Goal: Transaction & Acquisition: Purchase product/service

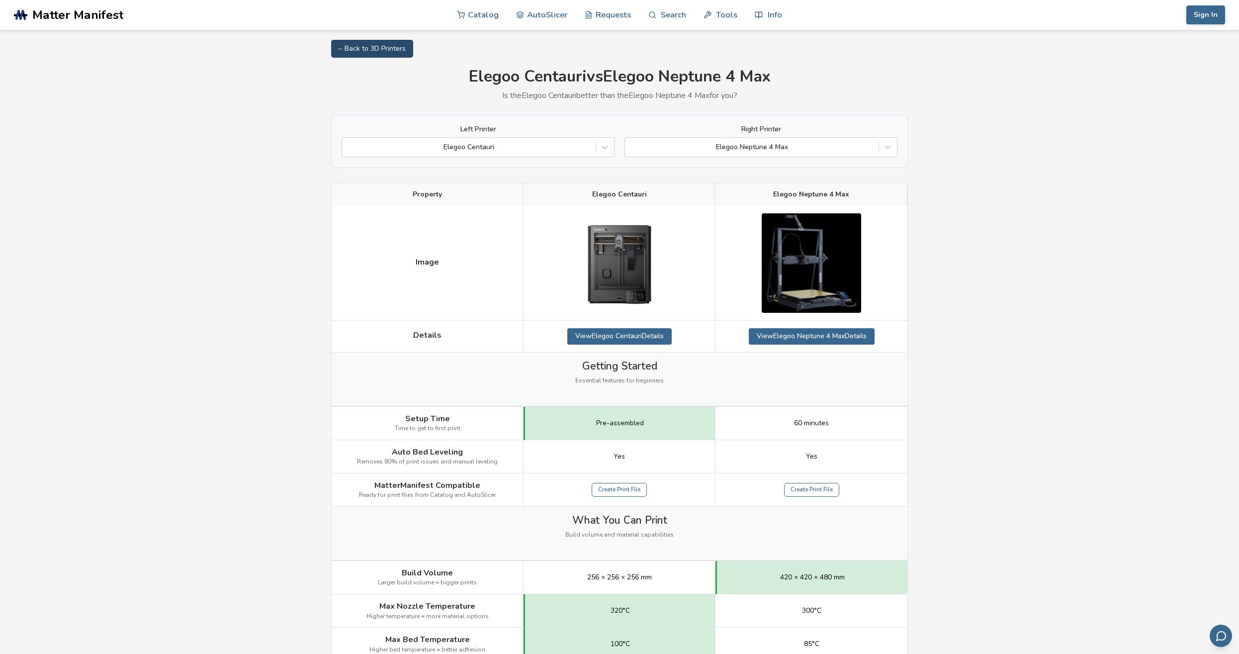
click at [363, 52] on link "← Back to 3D Printers" at bounding box center [372, 49] width 82 height 18
select select "**********"
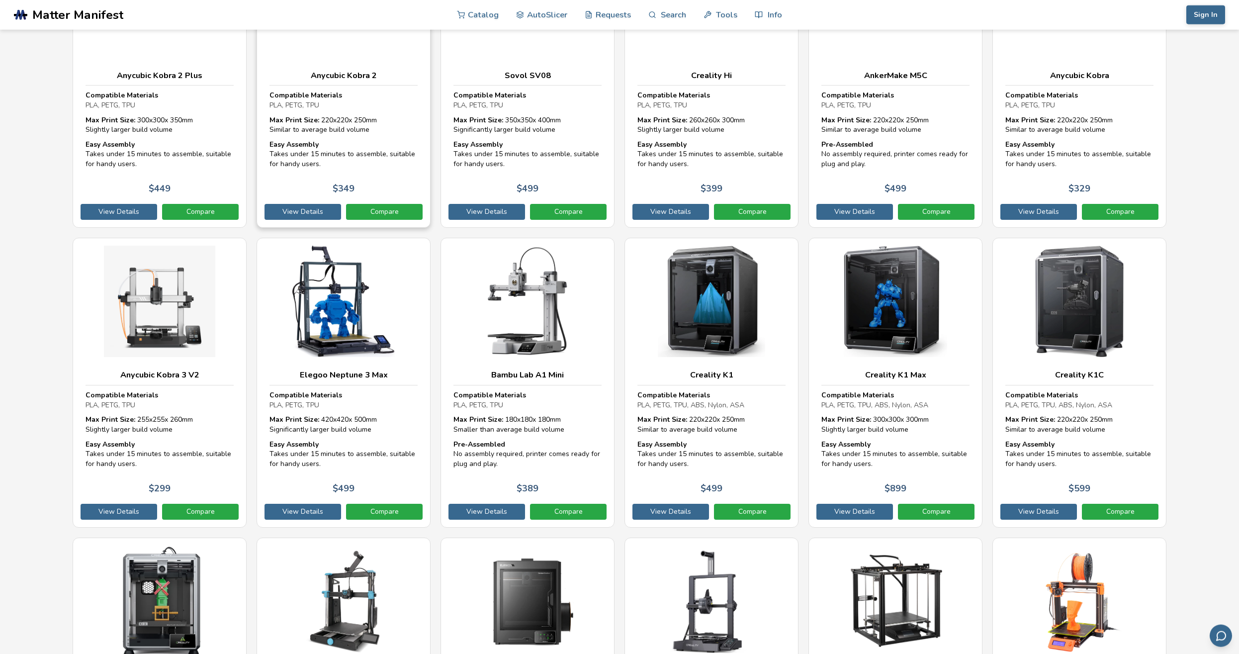
scroll to position [761, 0]
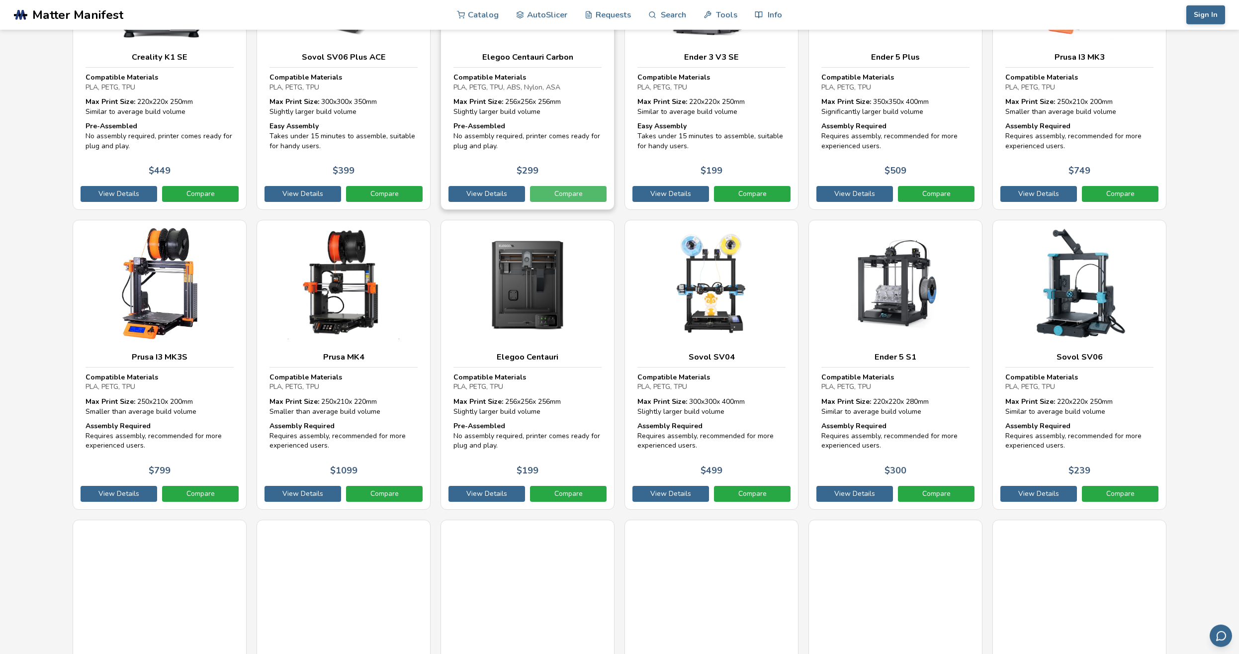
scroll to position [1268, 0]
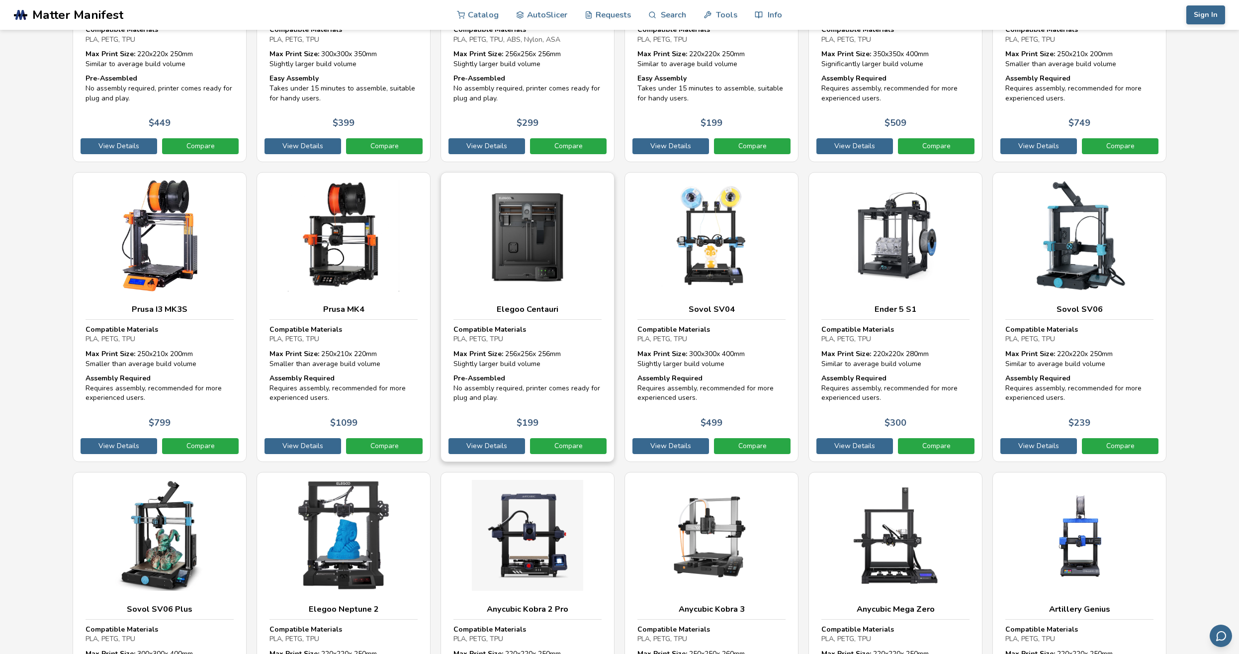
click at [524, 349] on div "Max Print Size: 256 x 256 x 256 mm Slightly larger build volume" at bounding box center [527, 358] width 148 height 19
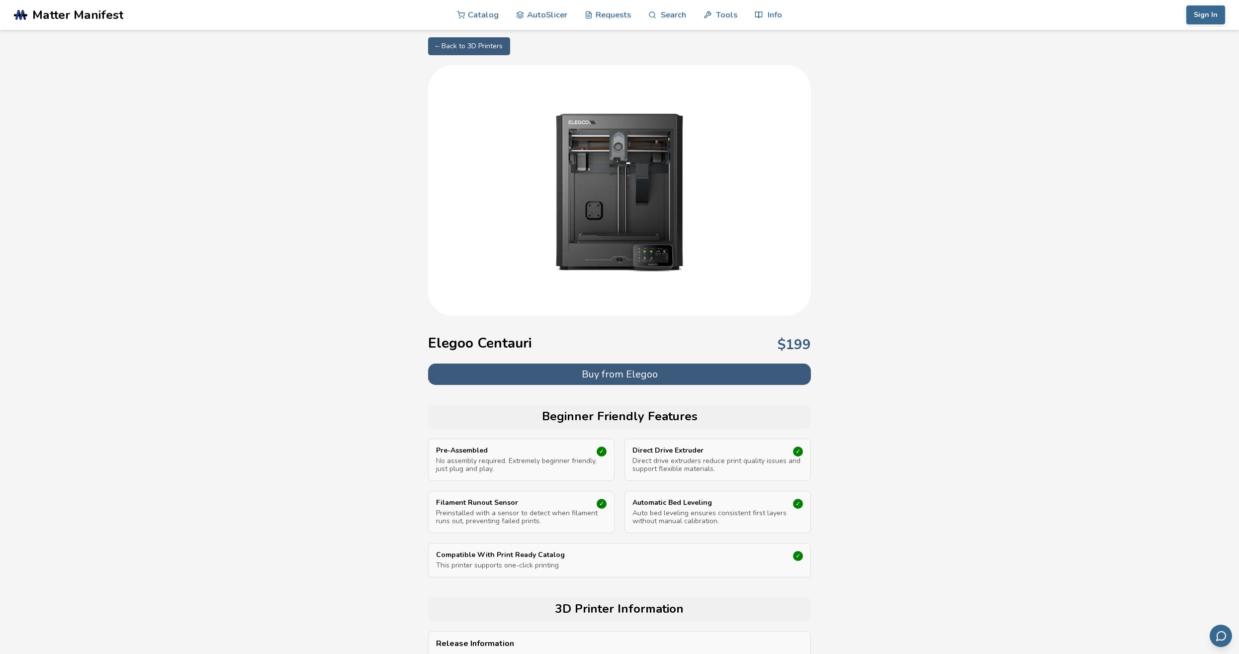
click at [566, 374] on button "Buy from Elegoo" at bounding box center [619, 373] width 383 height 21
